Goal: Task Accomplishment & Management: Use online tool/utility

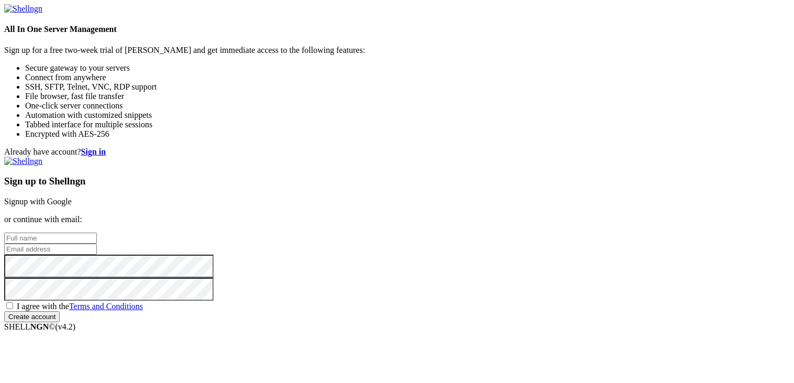
click at [72, 197] on link "Signup with Google" at bounding box center [38, 201] width 68 height 9
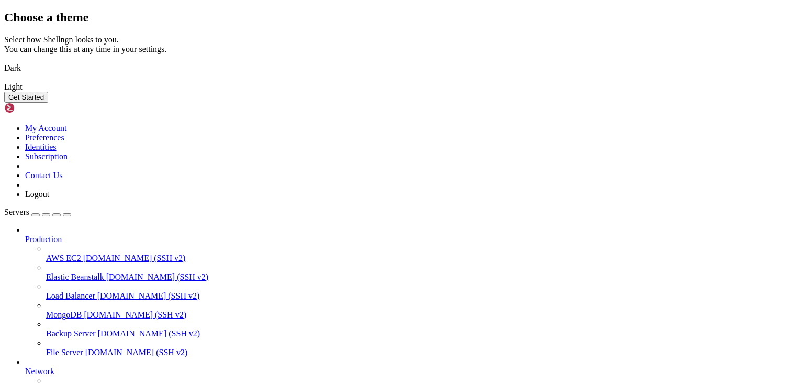
click at [499, 92] on div "Select how Shellngn looks to you. You can change this at any time in your setti…" at bounding box center [396, 63] width 785 height 57
click at [4, 61] on img at bounding box center [4, 61] width 0 height 0
click at [48, 103] on button "Get Started" at bounding box center [26, 97] width 44 height 11
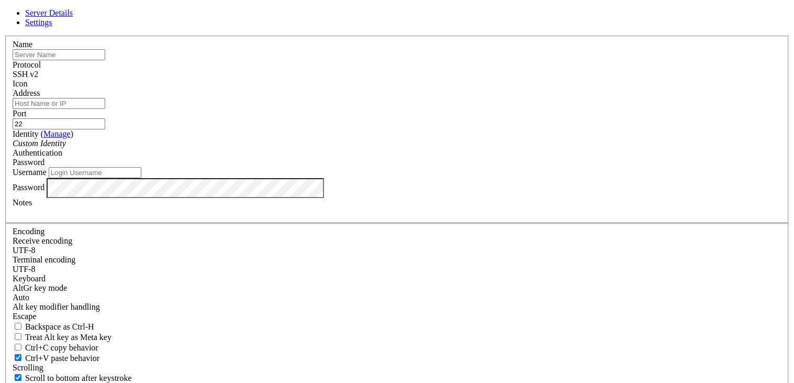
click at [105, 60] on input "text" at bounding box center [59, 54] width 93 height 11
type input "b"
type input "shitbox pi"
click at [105, 109] on input "Address" at bounding box center [59, 103] width 93 height 11
type input "[TECHNICAL_ID]"
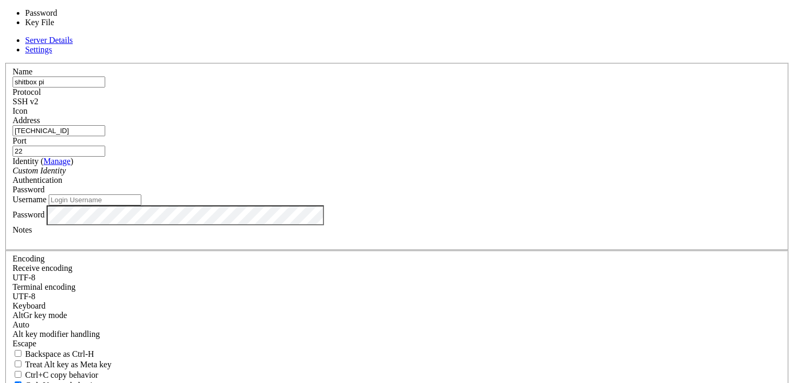
click at [439, 185] on div "Password" at bounding box center [397, 189] width 769 height 9
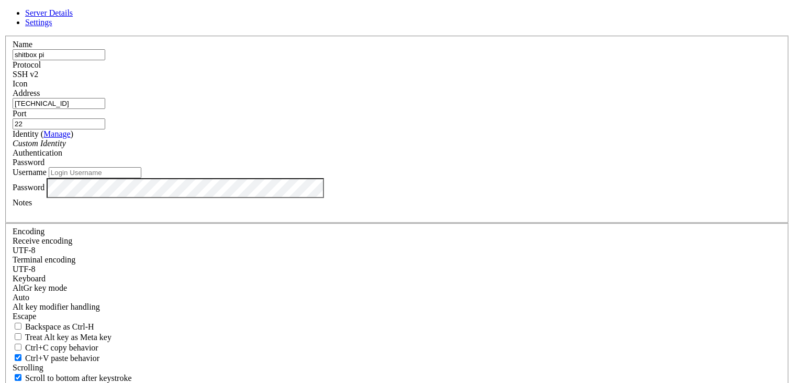
click at [438, 167] on div "Password" at bounding box center [397, 162] width 769 height 9
click at [141, 178] on input "Username" at bounding box center [95, 172] width 93 height 11
type input "ntbean"
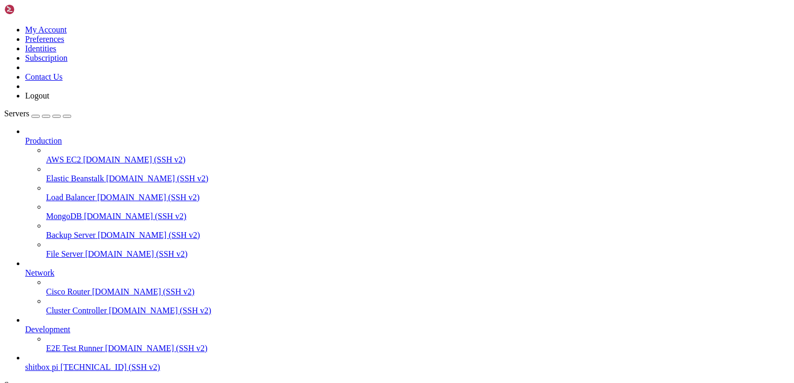
scroll to position [39, 0]
click at [59, 362] on span "shitbox pi" at bounding box center [41, 366] width 33 height 9
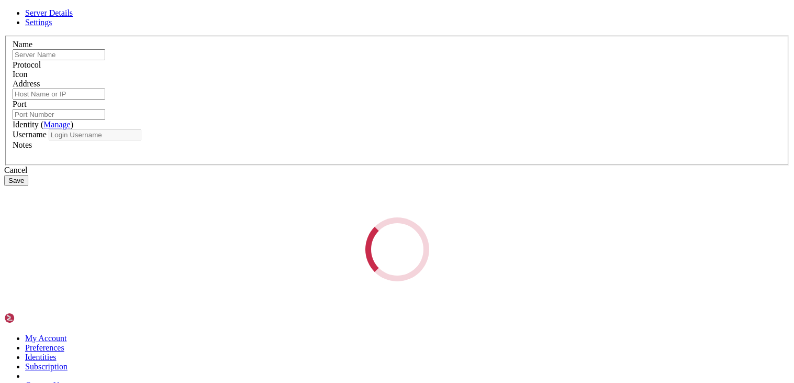
type input "shitbox pi"
type input "[TECHNICAL_ID]"
type input "22"
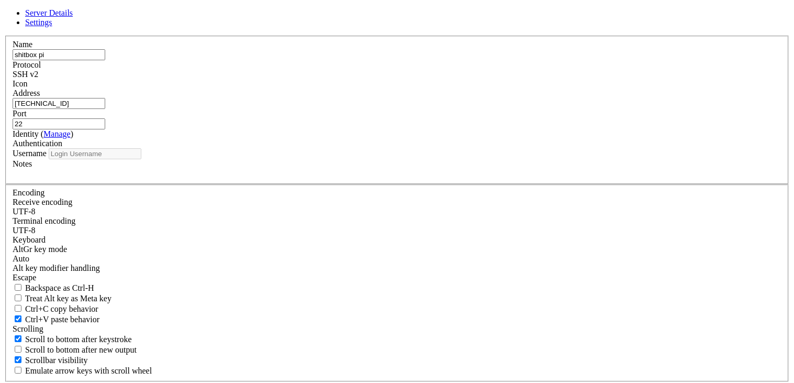
type input "ntbean"
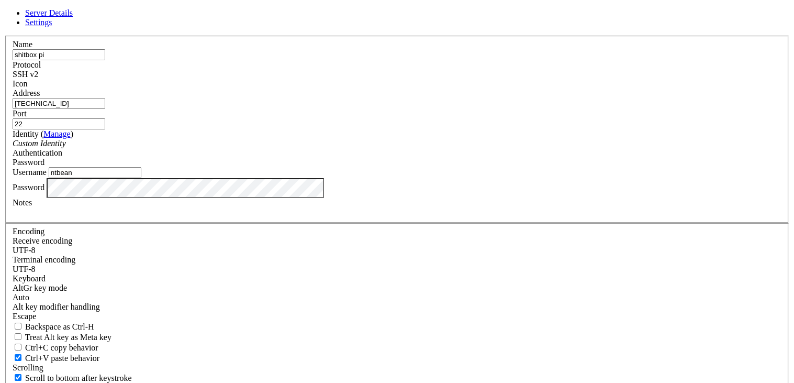
click at [52, 27] on span "Settings" at bounding box center [38, 22] width 27 height 9
click at [73, 17] on span "Server Details" at bounding box center [49, 12] width 48 height 9
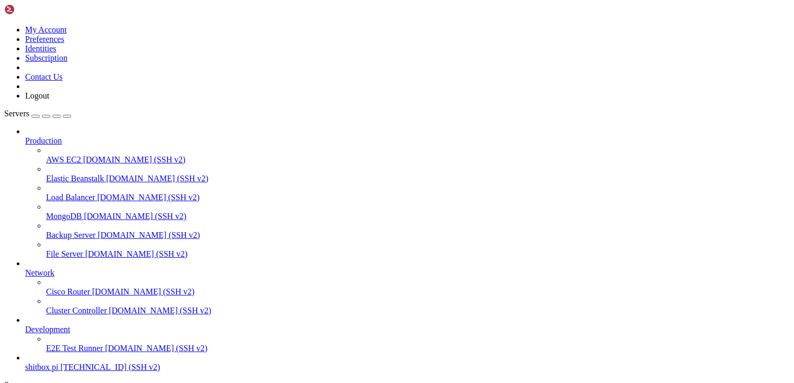
scroll to position [39, 0]
click at [57, 362] on span "shitbox pi" at bounding box center [41, 366] width 33 height 9
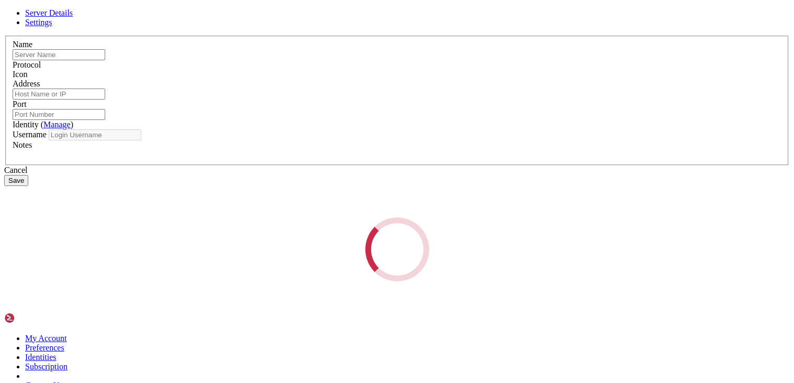
type input "shitbox pi"
type input "[TECHNICAL_ID]"
type input "22"
type input "ntbean"
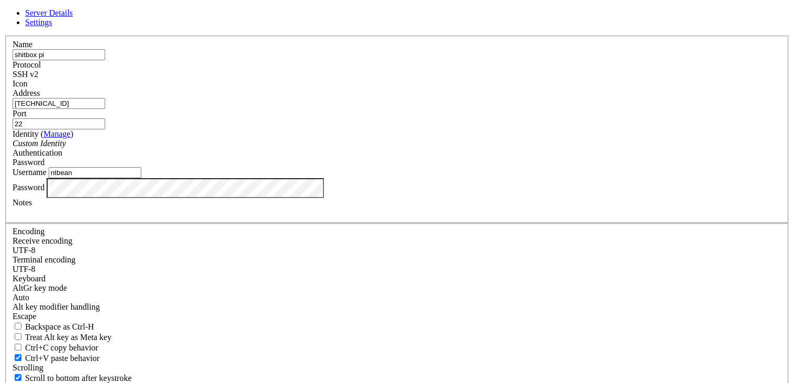
click at [409, 148] on div "Custom Identity" at bounding box center [397, 143] width 769 height 9
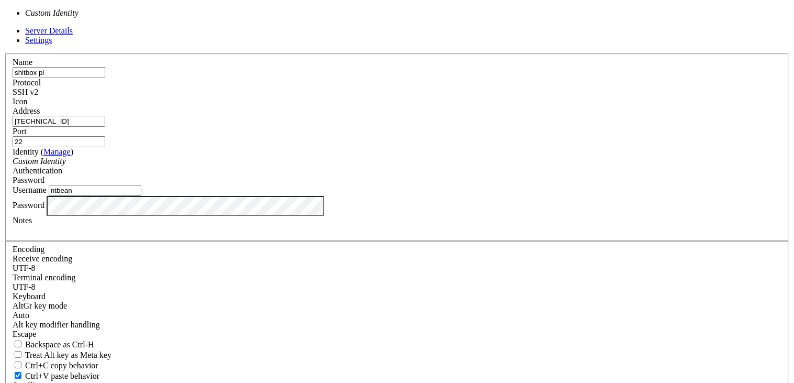
click at [408, 166] on div "Custom Identity" at bounding box center [397, 160] width 769 height 9
